Goal: Communication & Community: Ask a question

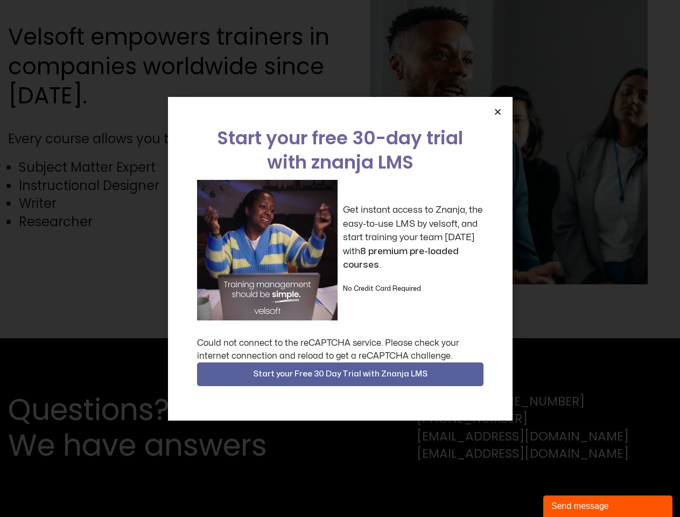
click at [340, 258] on div "Get instant access to Znanja, the easy-to-use LMS by velsoft, and start trainin…" at bounding box center [340, 250] width 286 height 140
click at [497, 111] on icon "Close" at bounding box center [498, 112] width 8 height 8
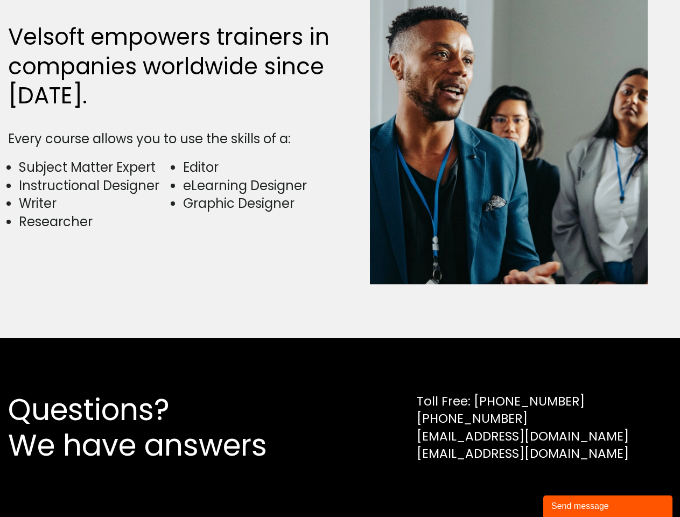
click at [340, 374] on div "Questions? We have answers Toll Free: [PHONE_NUMBER] [PHONE_NUMBER] [EMAIL_ADDR…" at bounding box center [340, 427] width 680 height 179
click at [608, 506] on div "Send message" at bounding box center [607, 506] width 113 height 13
